Goal: Information Seeking & Learning: Learn about a topic

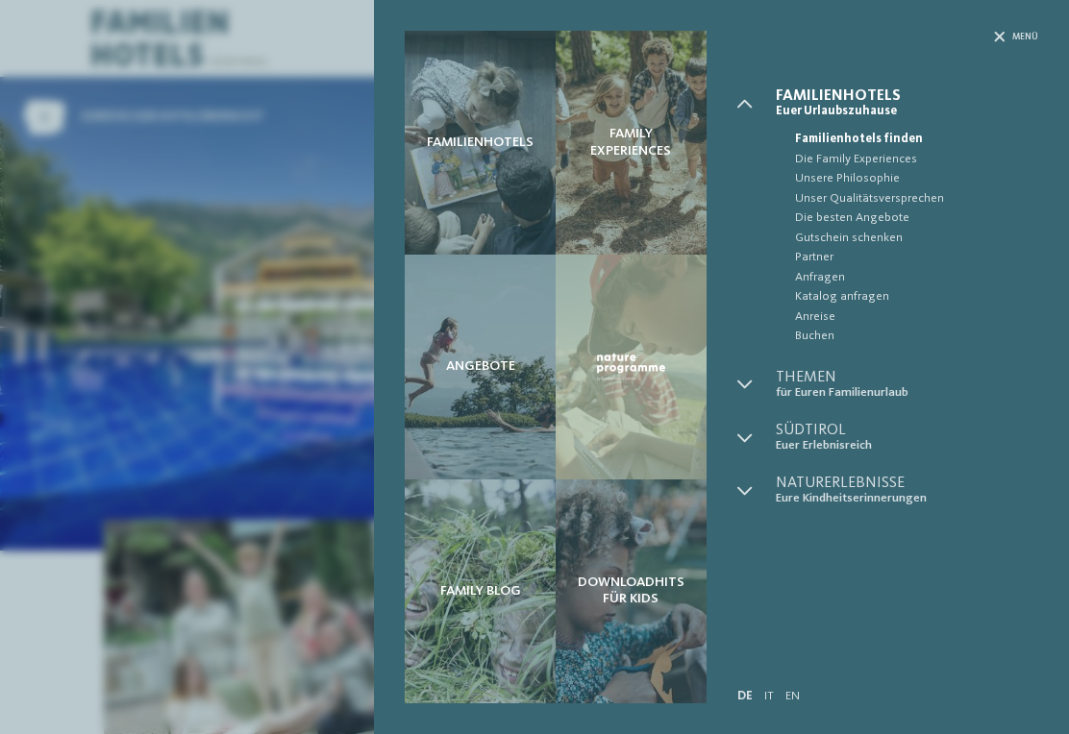
click at [737, 433] on icon at bounding box center [744, 438] width 15 height 15
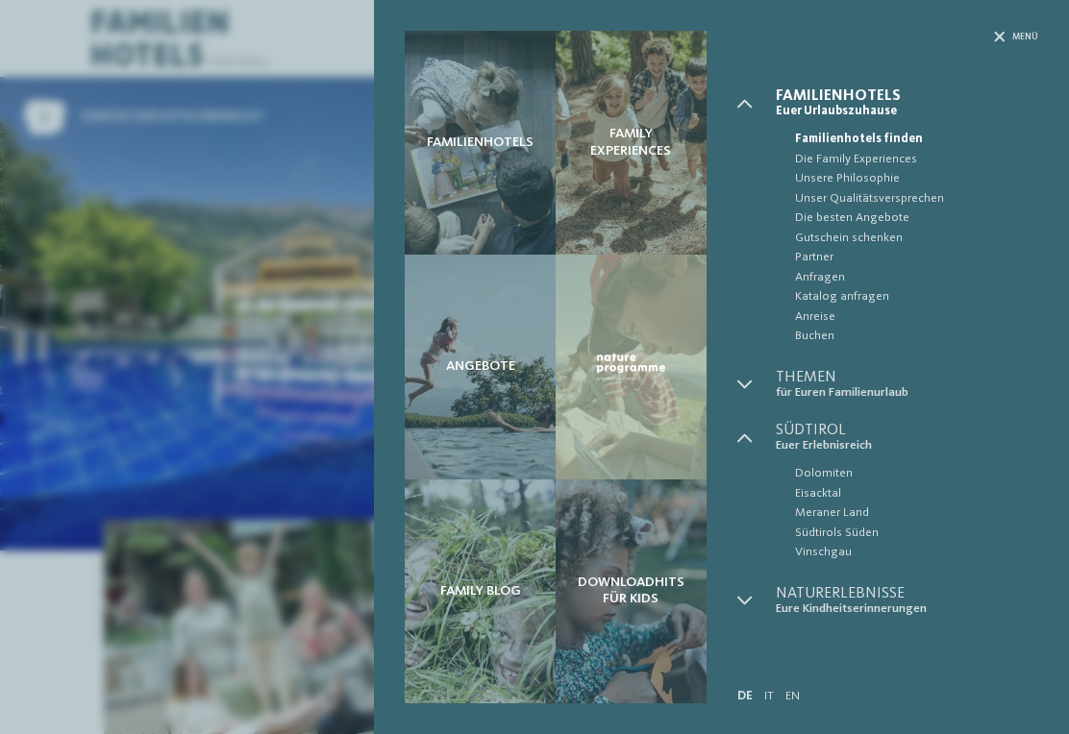
click at [758, 370] on div at bounding box center [756, 385] width 38 height 30
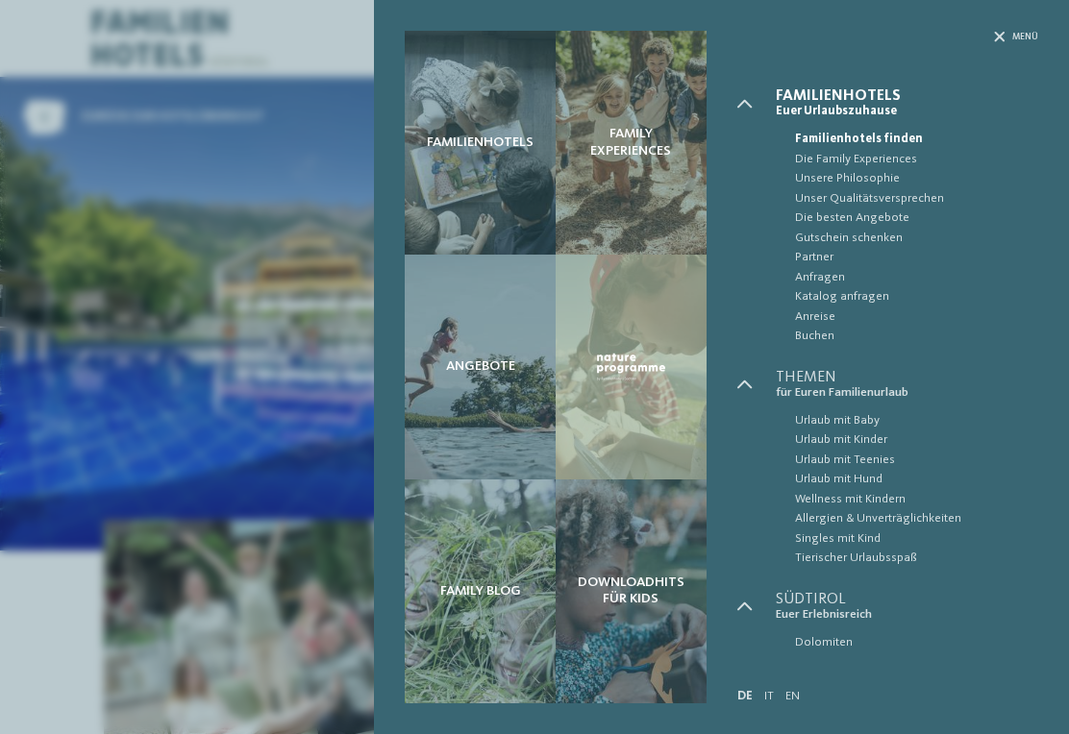
click at [870, 437] on span "Urlaub mit Kinder" at bounding box center [916, 440] width 243 height 19
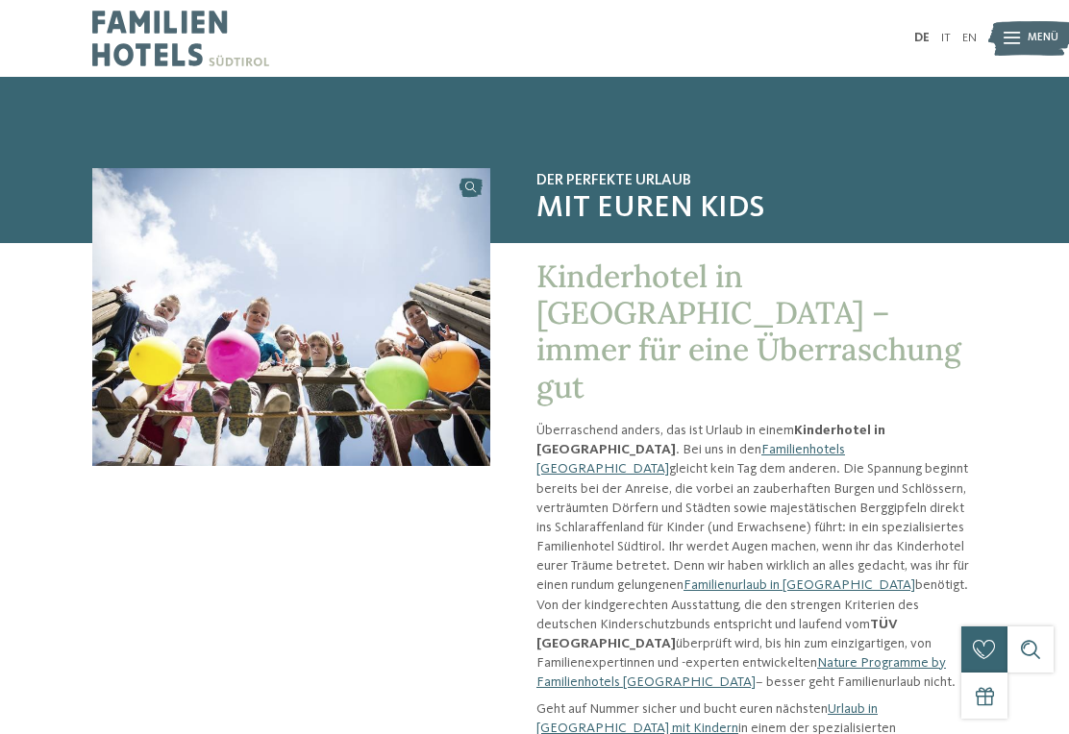
click at [1012, 40] on icon at bounding box center [1012, 39] width 16 height 12
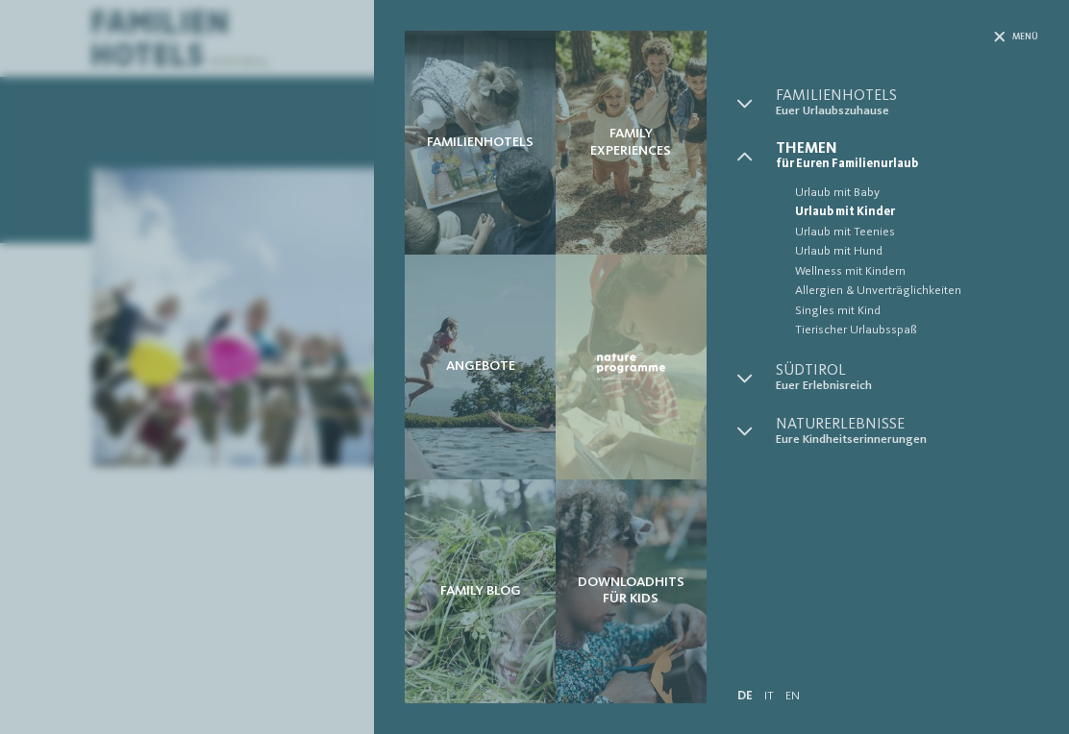
click at [614, 165] on div "Family Experiences" at bounding box center [631, 143] width 151 height 224
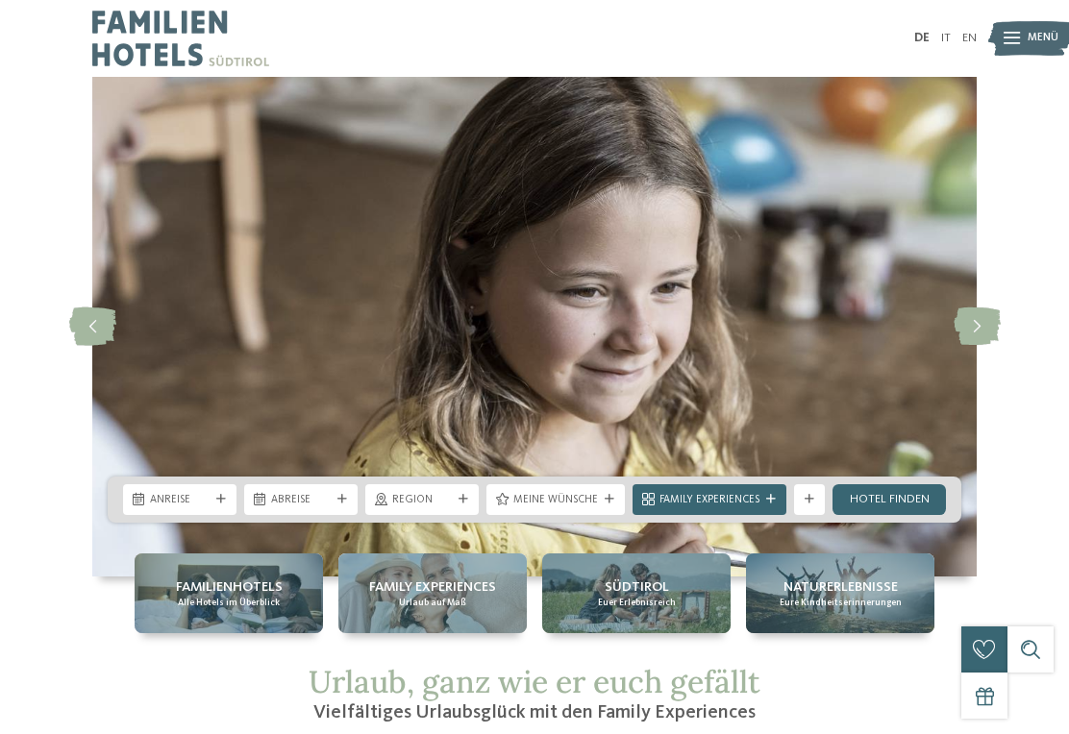
click at [986, 324] on icon at bounding box center [977, 327] width 47 height 38
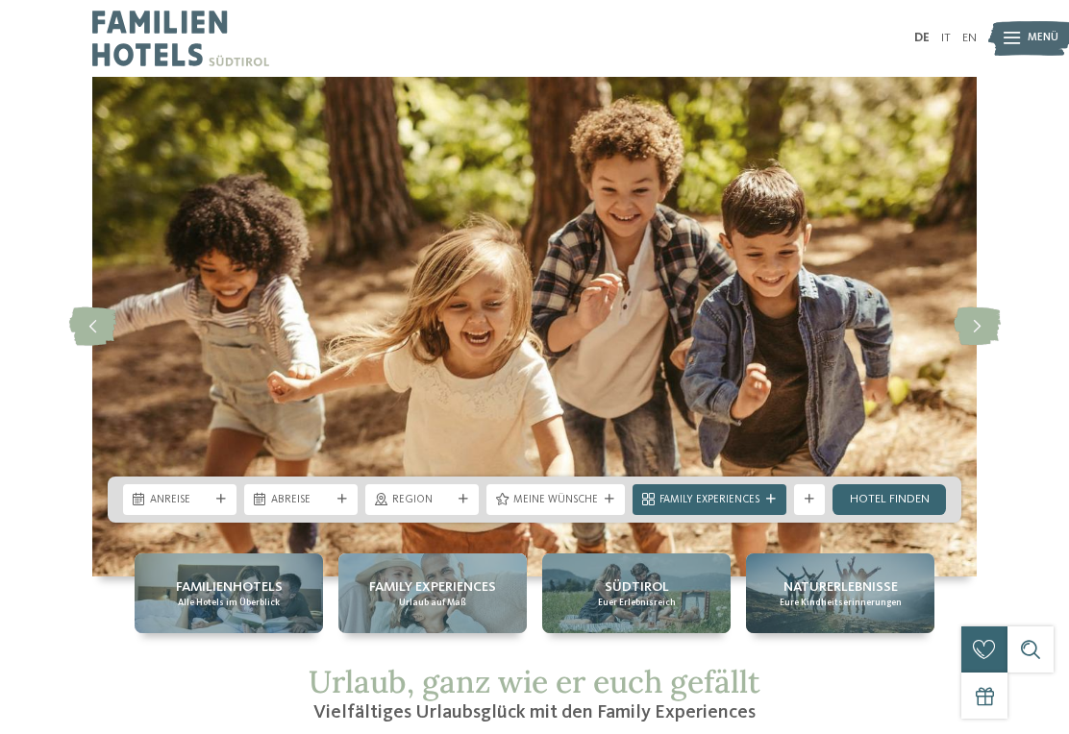
click at [978, 317] on icon at bounding box center [977, 327] width 47 height 38
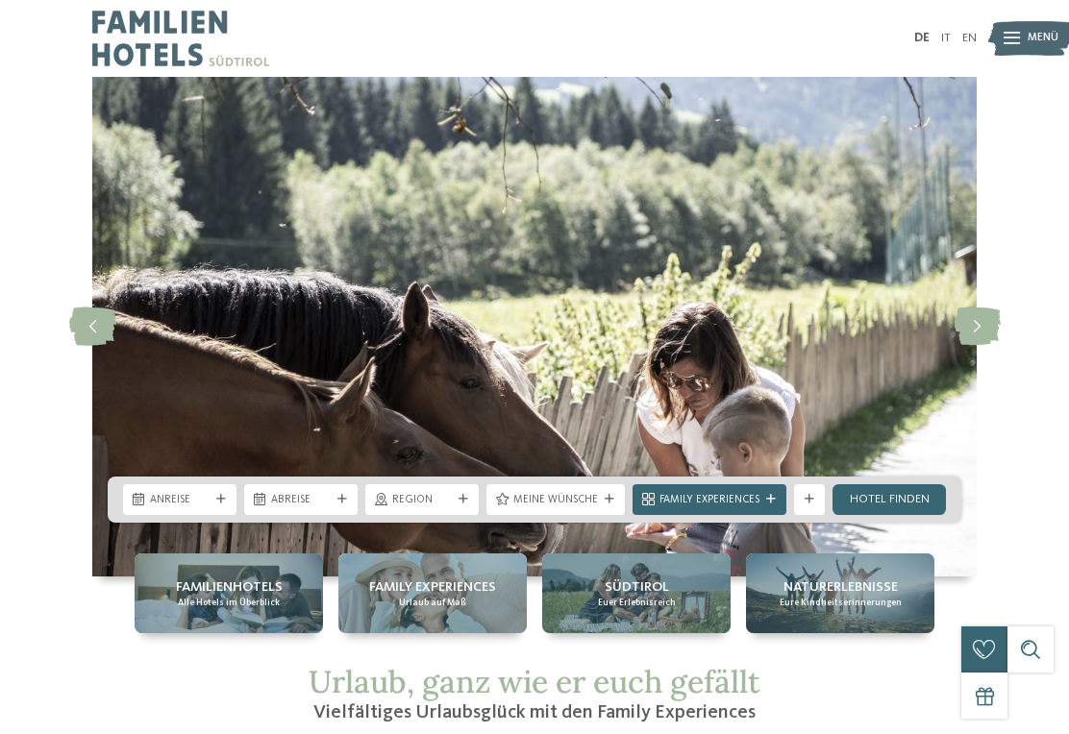
click at [977, 320] on icon at bounding box center [977, 327] width 47 height 38
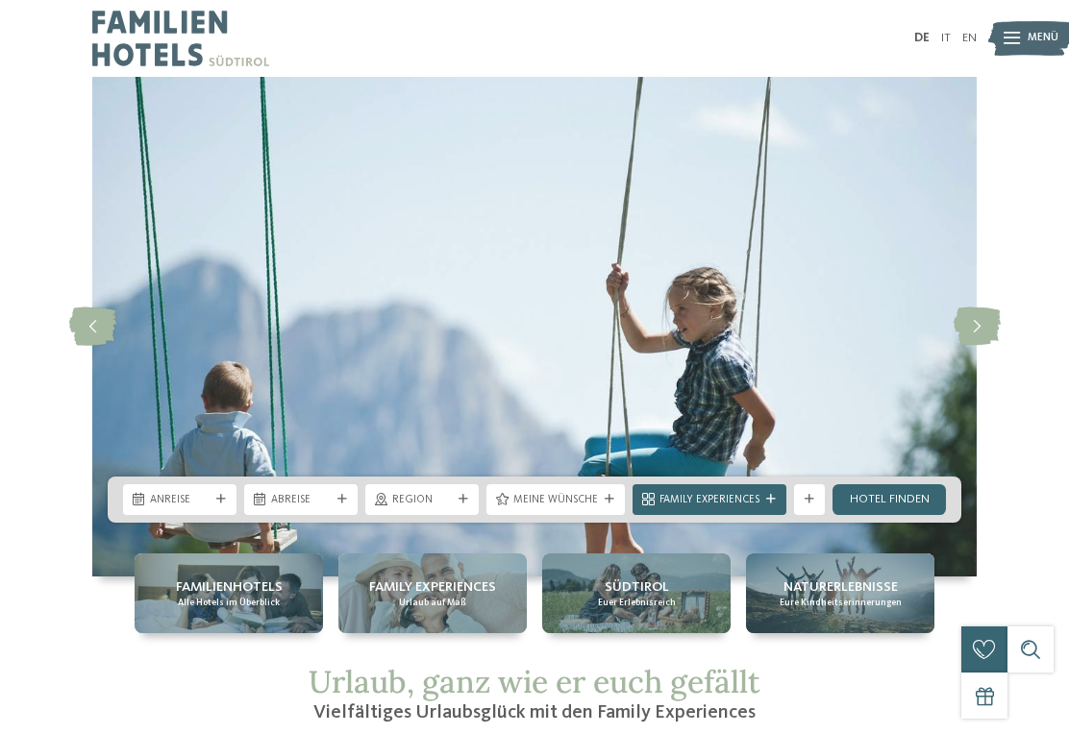
click at [984, 319] on icon at bounding box center [977, 327] width 47 height 38
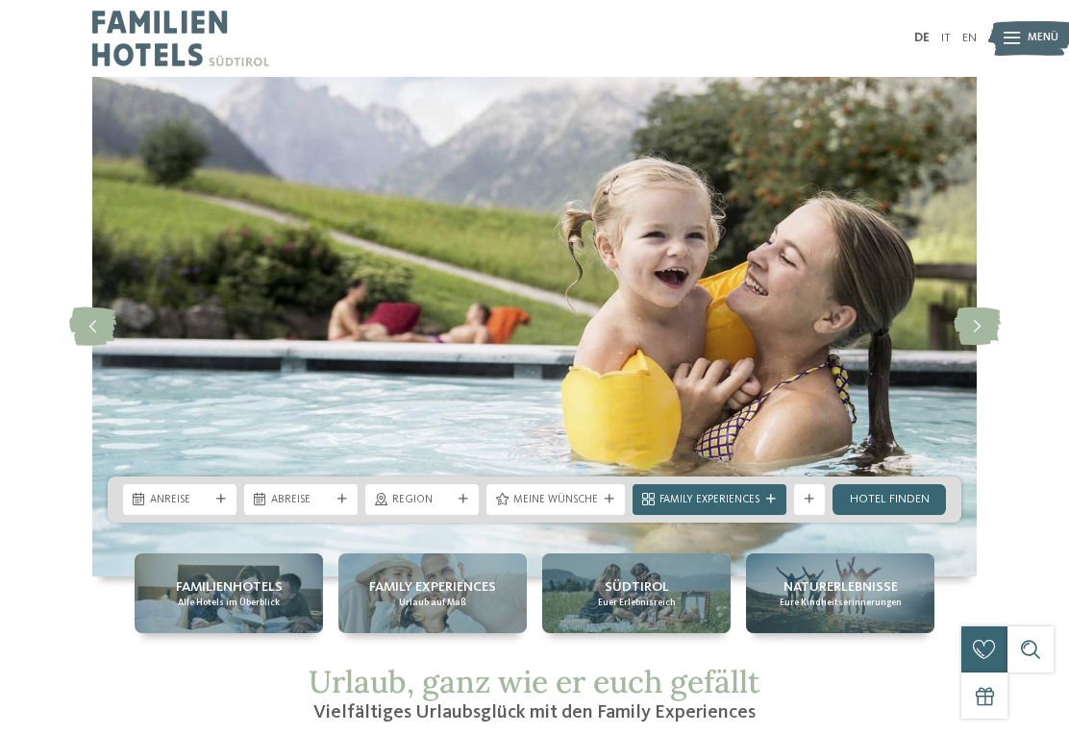
click at [978, 322] on icon at bounding box center [977, 327] width 47 height 38
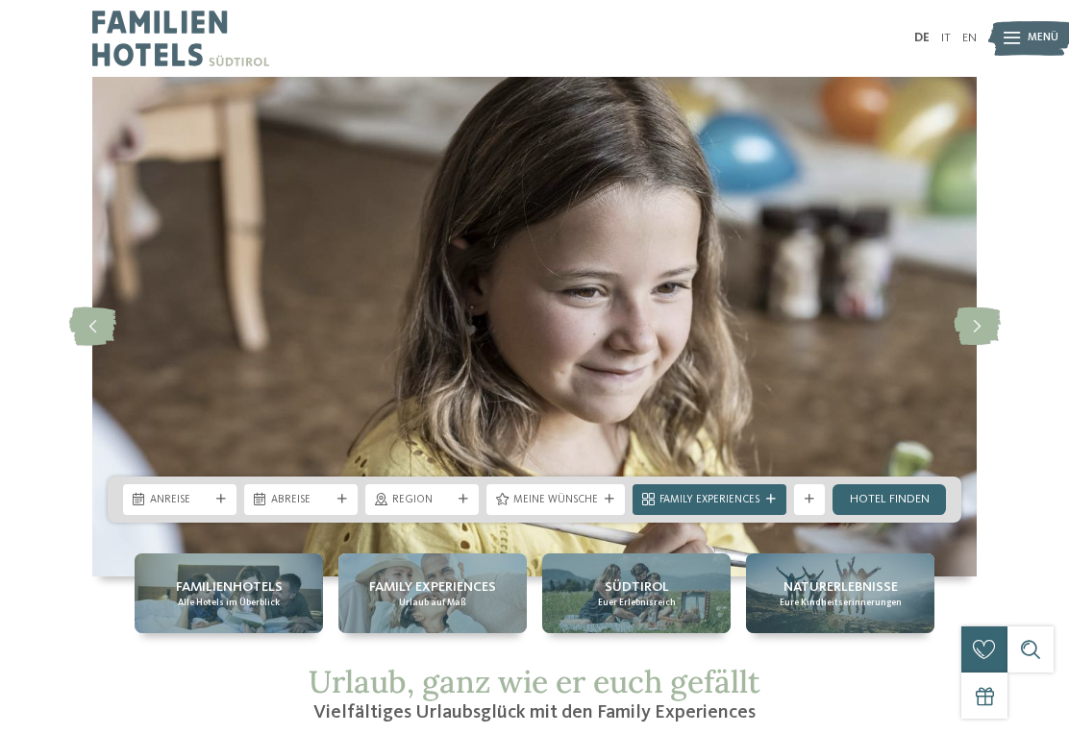
click at [979, 322] on icon at bounding box center [977, 327] width 47 height 38
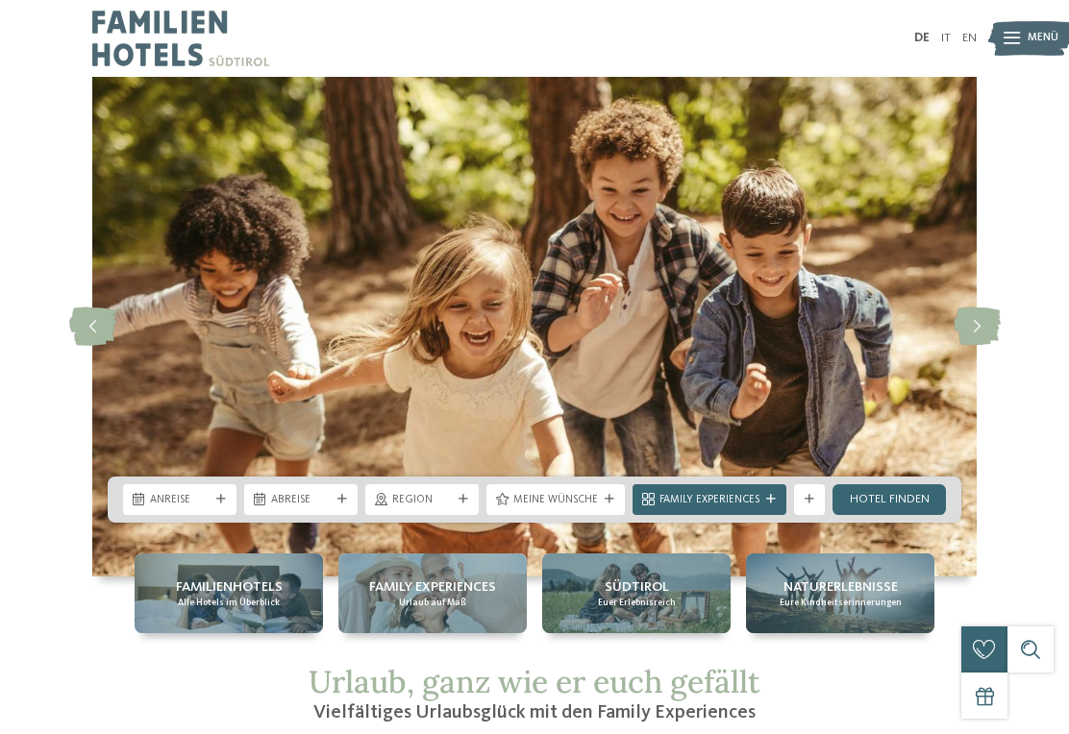
click at [977, 323] on icon at bounding box center [977, 327] width 47 height 38
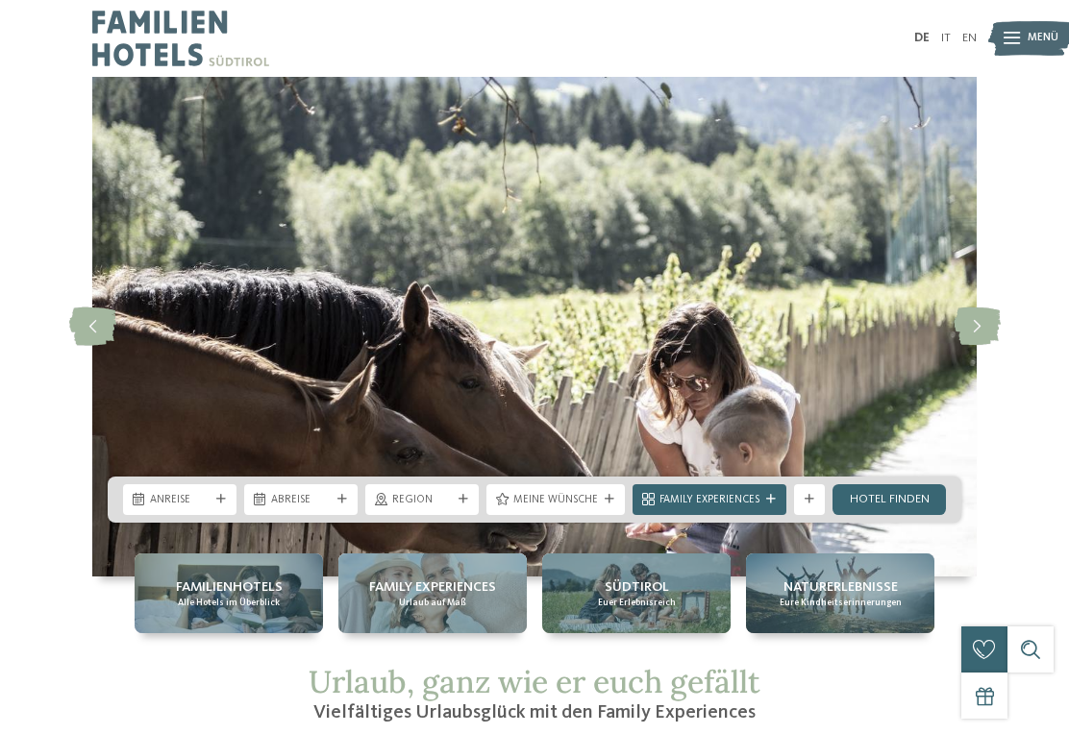
click at [97, 351] on img at bounding box center [534, 327] width 884 height 500
click at [109, 341] on icon at bounding box center [92, 327] width 47 height 38
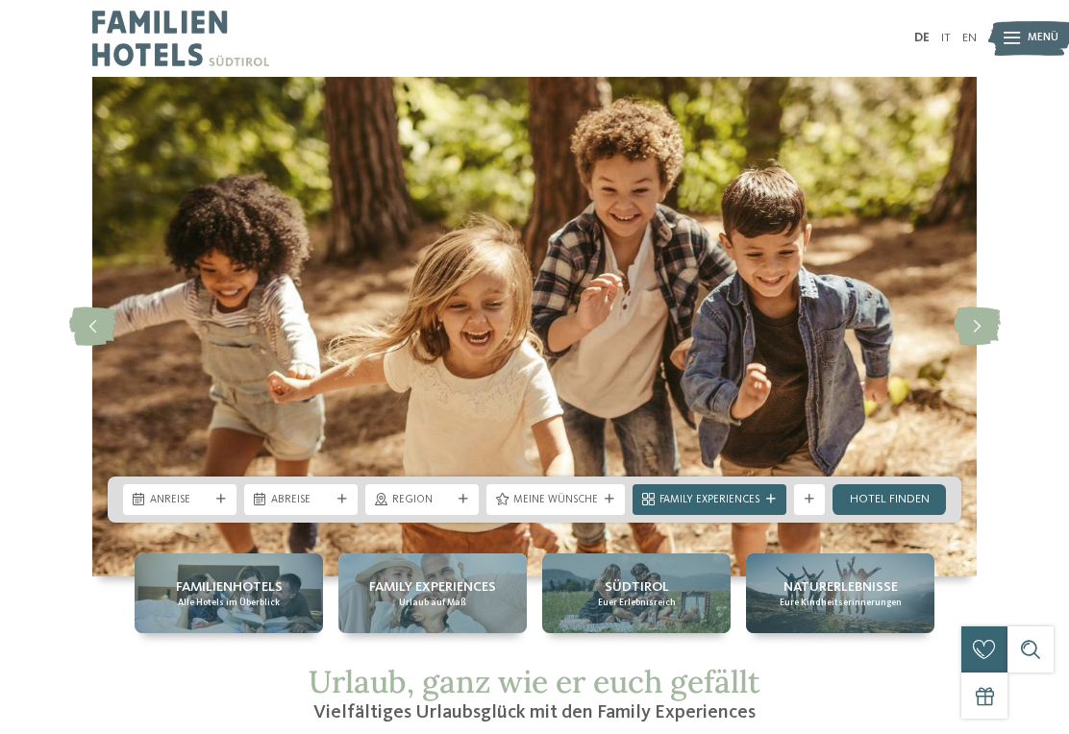
click at [102, 335] on icon at bounding box center [92, 327] width 47 height 38
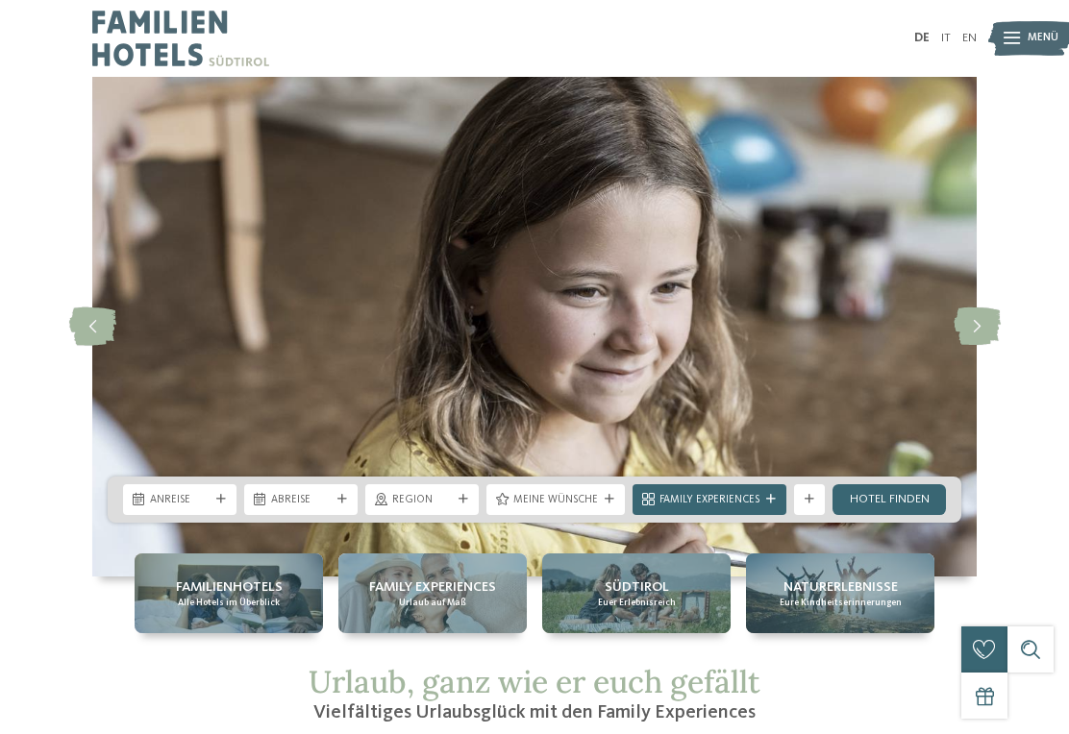
click at [109, 335] on icon at bounding box center [92, 327] width 47 height 38
